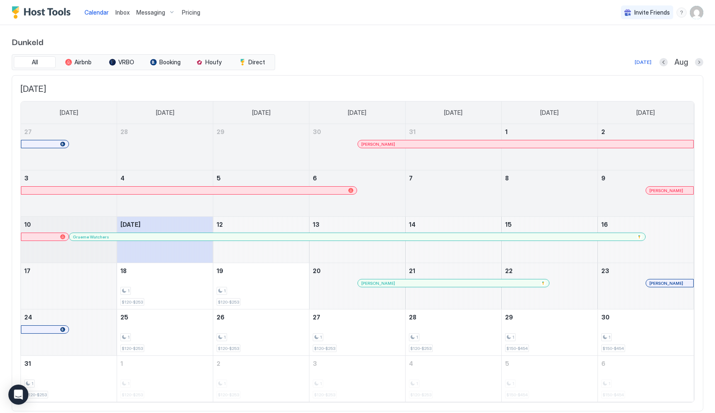
click at [190, 16] on div "Pricing" at bounding box center [190, 12] width 25 height 14
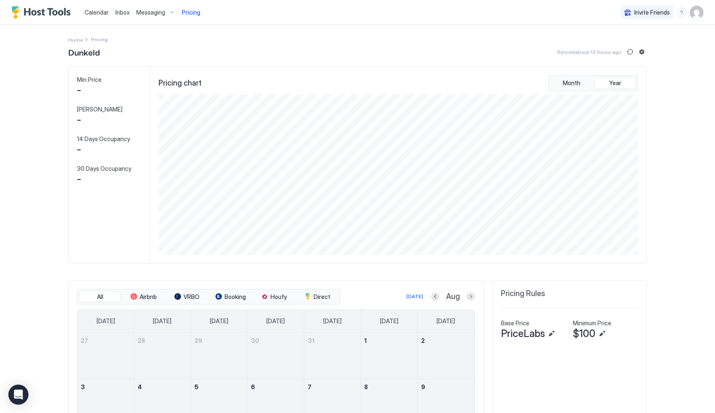
scroll to position [160, 481]
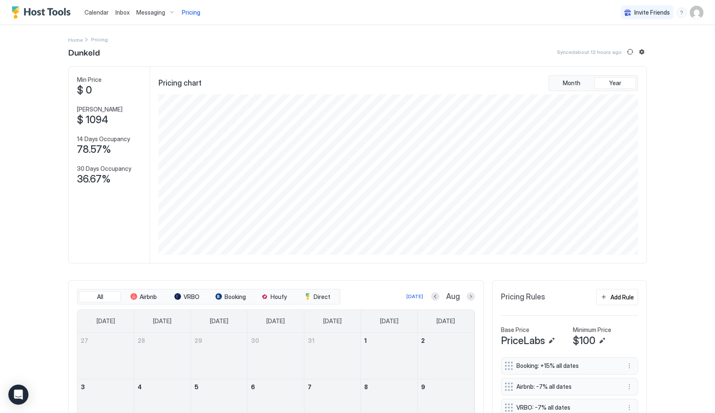
click at [705, 17] on div "Calendar Inbox Messaging Pricing Invite Friends JG" at bounding box center [357, 12] width 715 height 25
click at [699, 16] on img "User profile" at bounding box center [695, 12] width 13 height 13
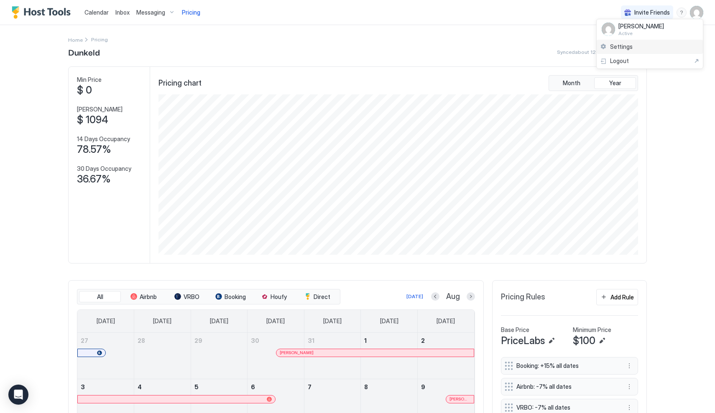
click at [652, 46] on div "Settings" at bounding box center [649, 47] width 106 height 15
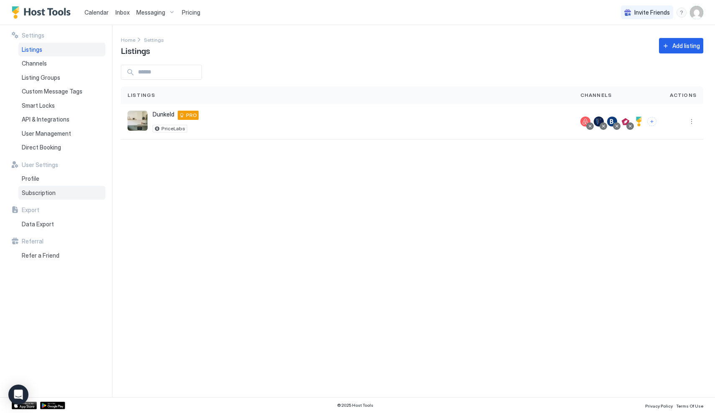
click at [31, 193] on span "Subscription" at bounding box center [39, 193] width 34 height 8
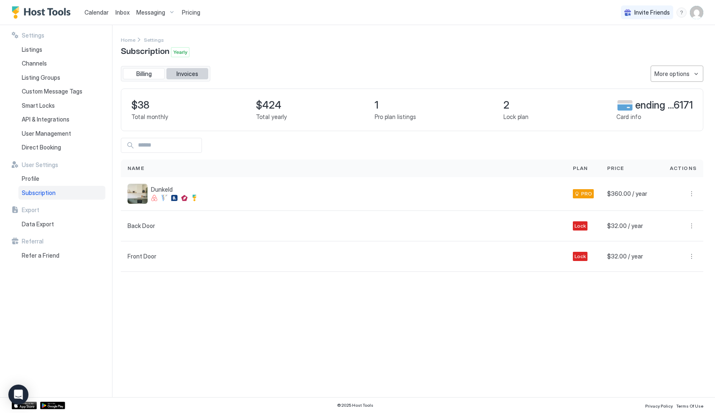
click at [181, 74] on span "Invoices" at bounding box center [187, 74] width 22 height 8
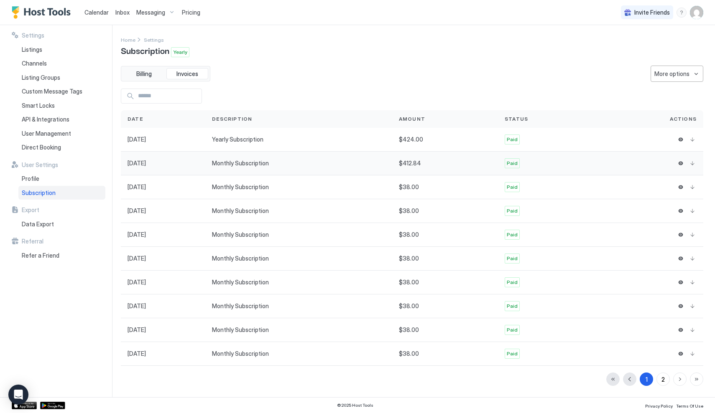
click at [455, 166] on div "$412.84" at bounding box center [445, 164] width 92 height 8
click at [692, 164] on button "Download" at bounding box center [692, 163] width 8 height 8
click at [694, 140] on button "Download" at bounding box center [692, 139] width 8 height 8
click at [27, 178] on span "Profile" at bounding box center [31, 179] width 18 height 8
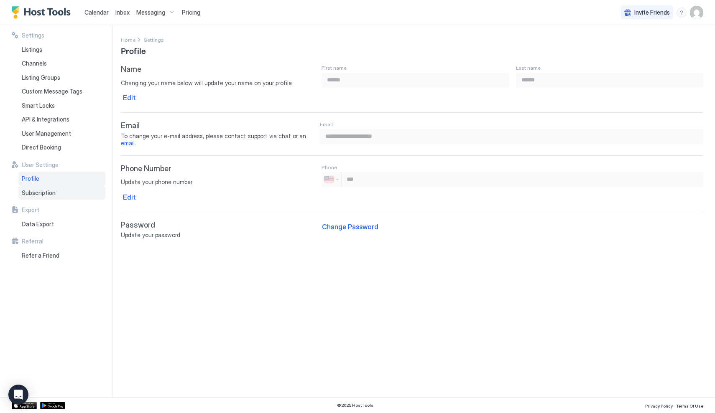
click at [36, 191] on span "Subscription" at bounding box center [39, 193] width 34 height 8
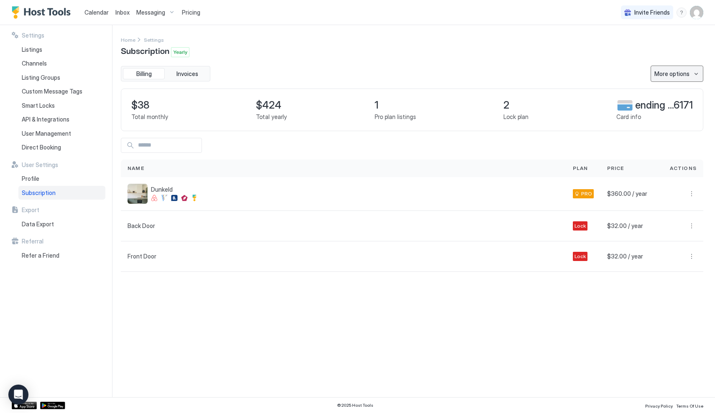
click at [688, 69] on button "More options" at bounding box center [676, 74] width 53 height 16
click at [583, 60] on div at bounding box center [357, 206] width 715 height 413
click at [33, 48] on span "Listings" at bounding box center [32, 50] width 20 height 8
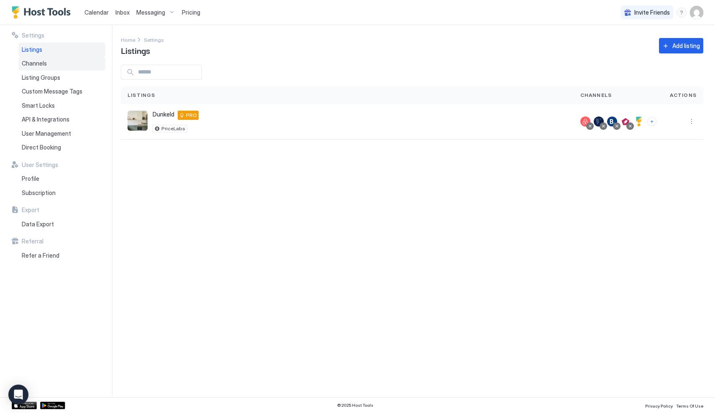
click at [36, 66] on span "Channels" at bounding box center [34, 64] width 25 height 8
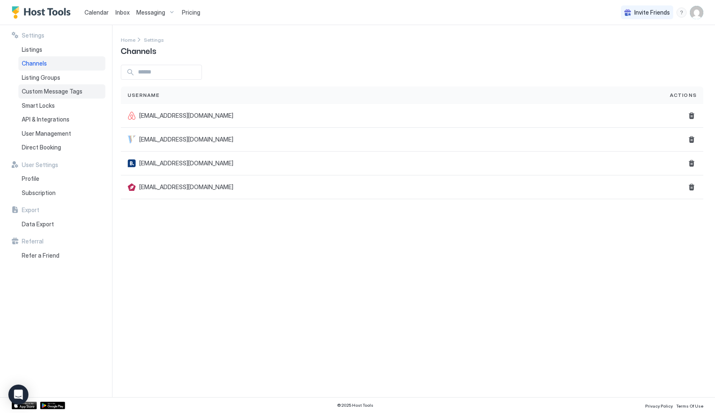
click at [37, 84] on div "Custom Message Tags" at bounding box center [61, 91] width 87 height 14
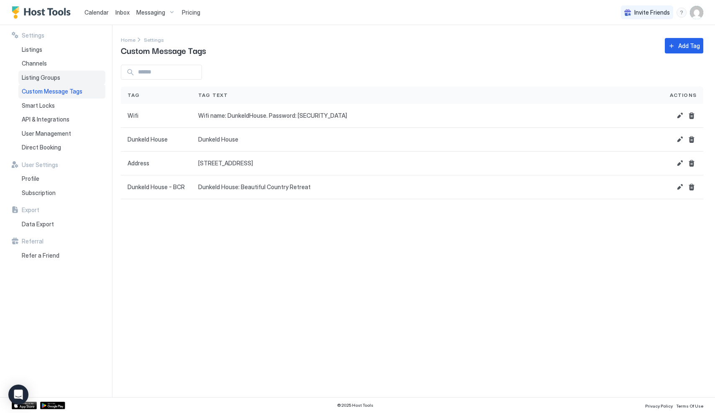
click at [43, 78] on span "Listing Groups" at bounding box center [41, 78] width 38 height 8
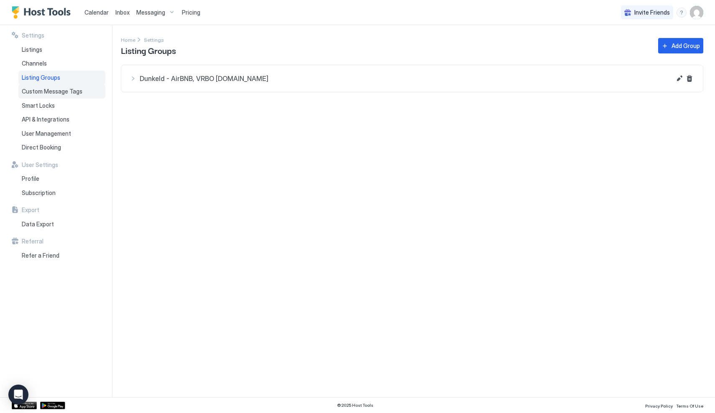
click at [41, 93] on span "Custom Message Tags" at bounding box center [52, 92] width 61 height 8
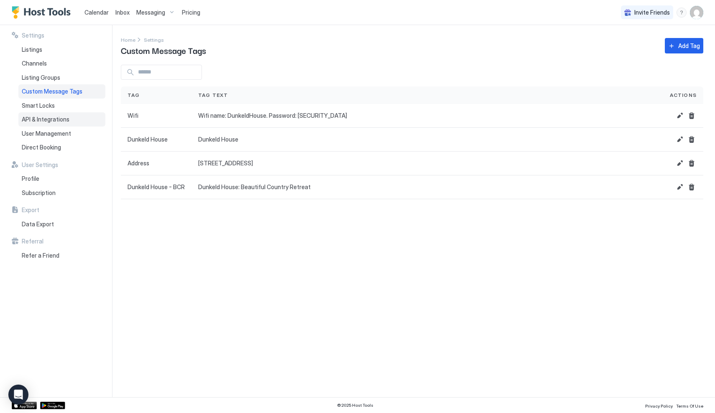
click at [43, 119] on span "API & Integrations" at bounding box center [46, 120] width 48 height 8
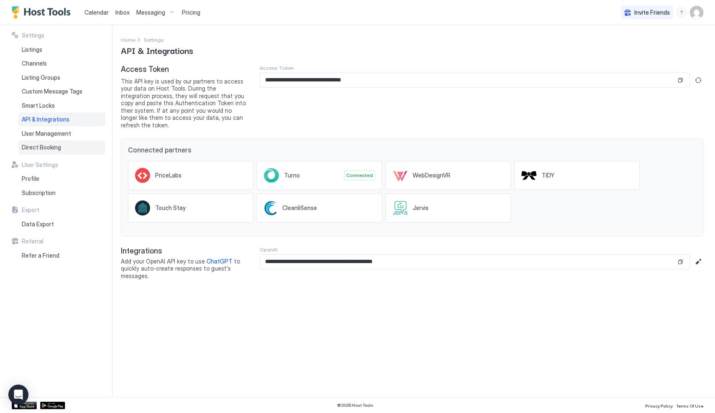
drag, startPoint x: 38, startPoint y: 152, endPoint x: 104, endPoint y: 113, distance: 76.3
click at [42, 151] on div "Direct Booking" at bounding box center [61, 147] width 87 height 14
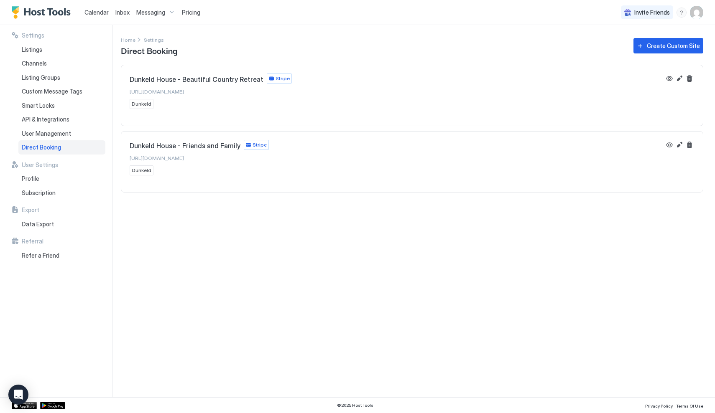
click at [663, 13] on span "Invite Friends" at bounding box center [652, 13] width 36 height 8
